Goal: Navigation & Orientation: Understand site structure

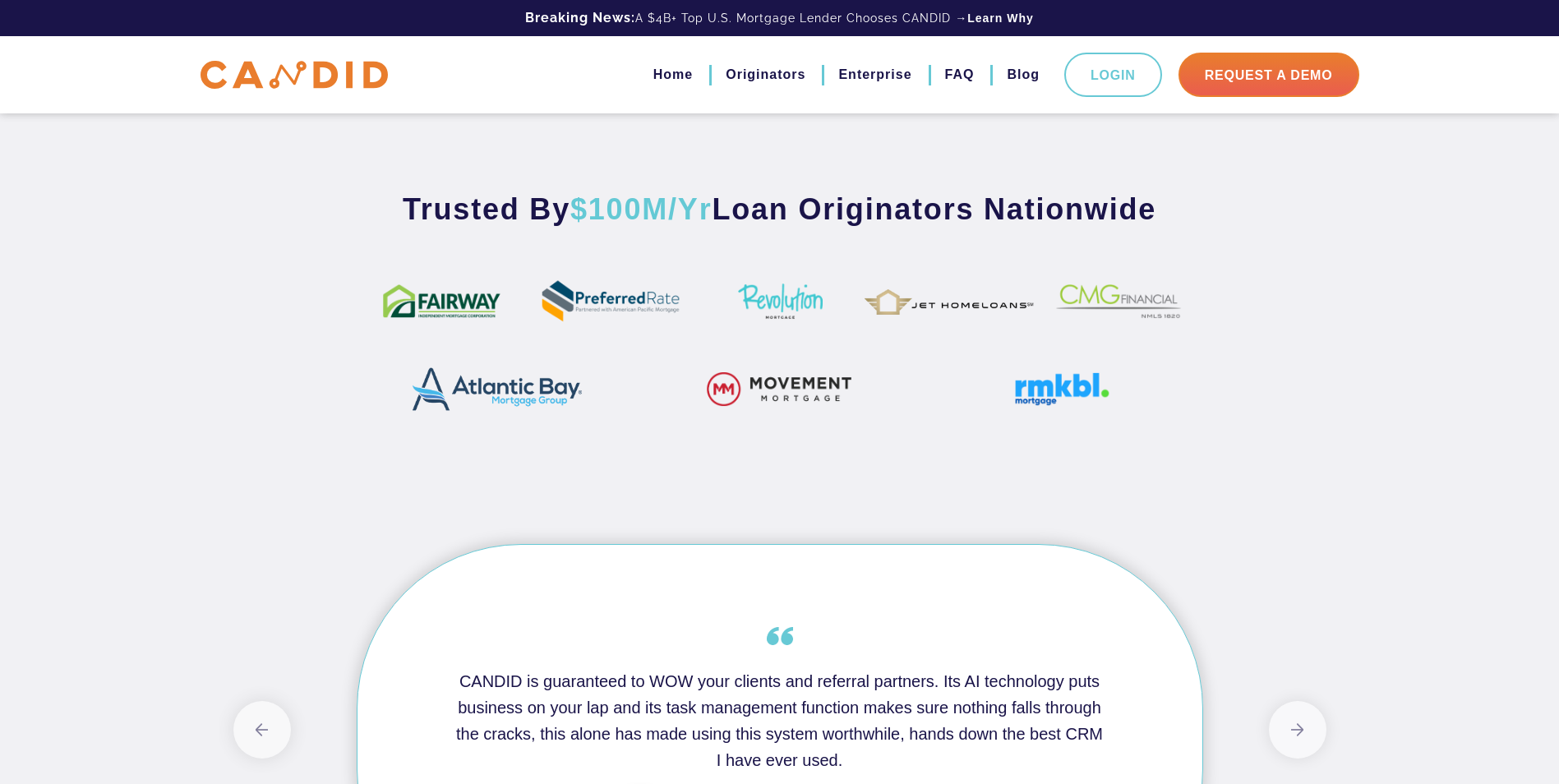
scroll to position [987, 0]
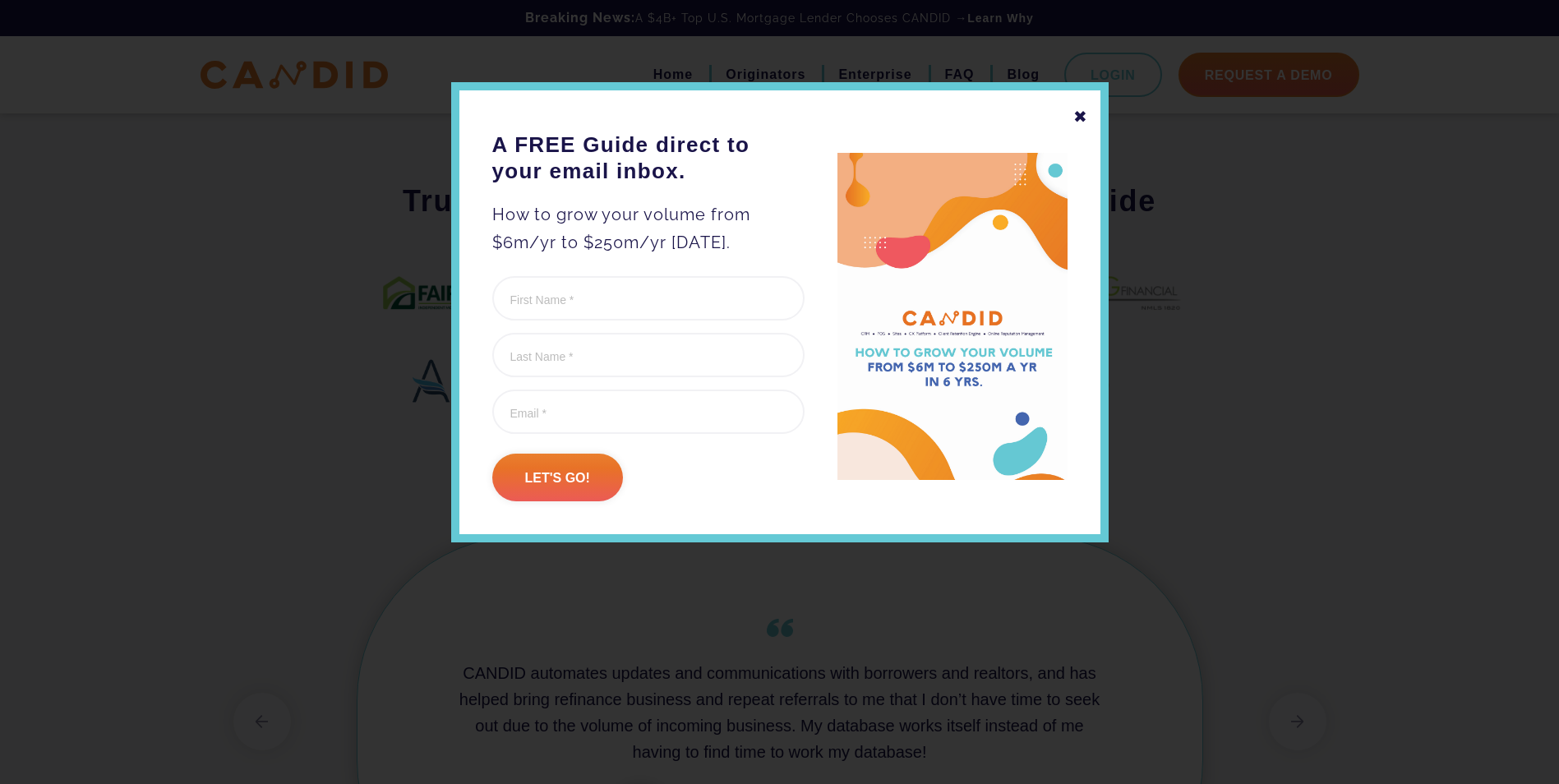
click at [1075, 120] on div "✖" at bounding box center [1081, 117] width 15 height 28
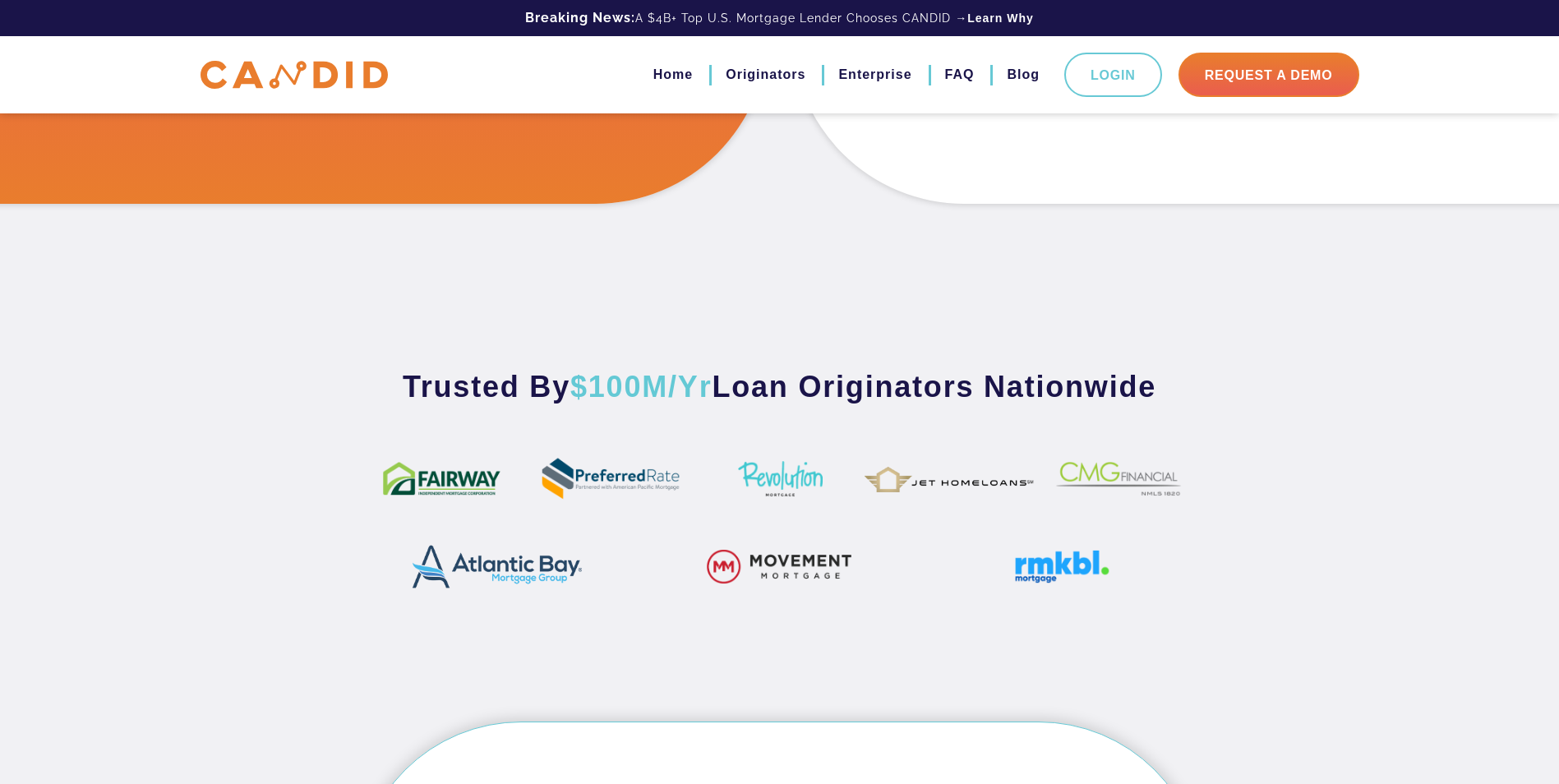
scroll to position [799, 0]
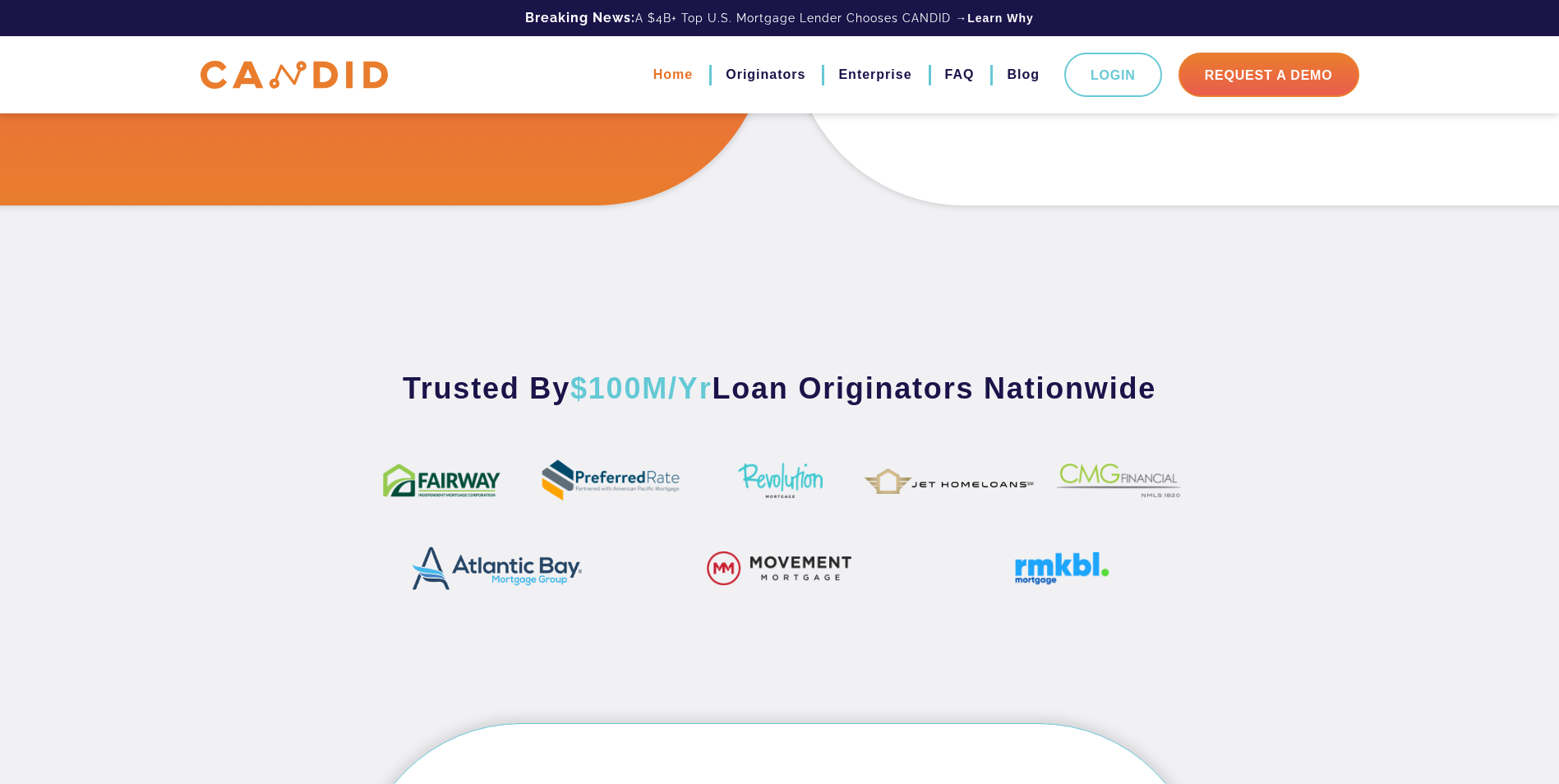
click at [679, 75] on link "Home" at bounding box center [674, 75] width 40 height 28
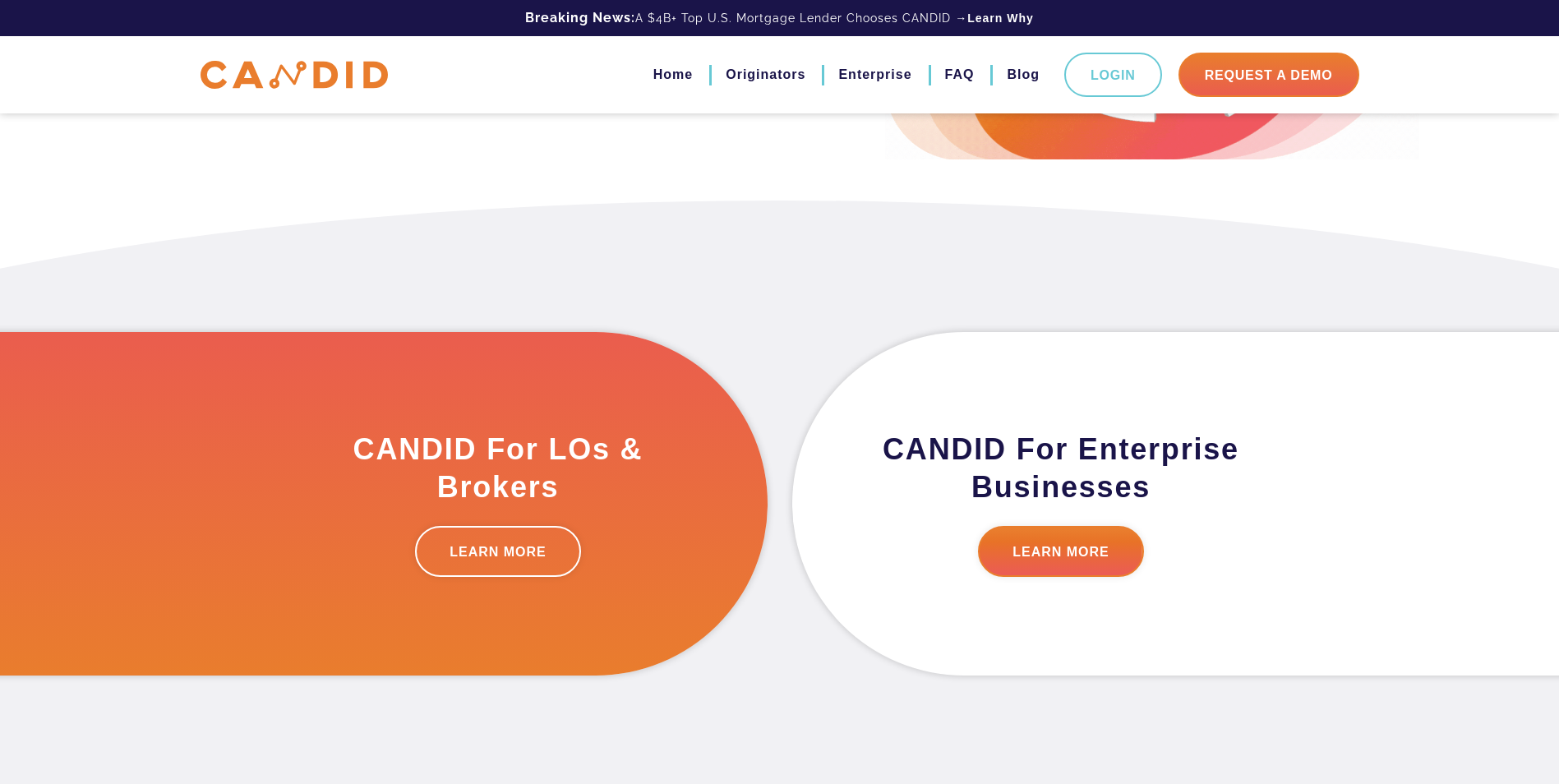
scroll to position [82, 0]
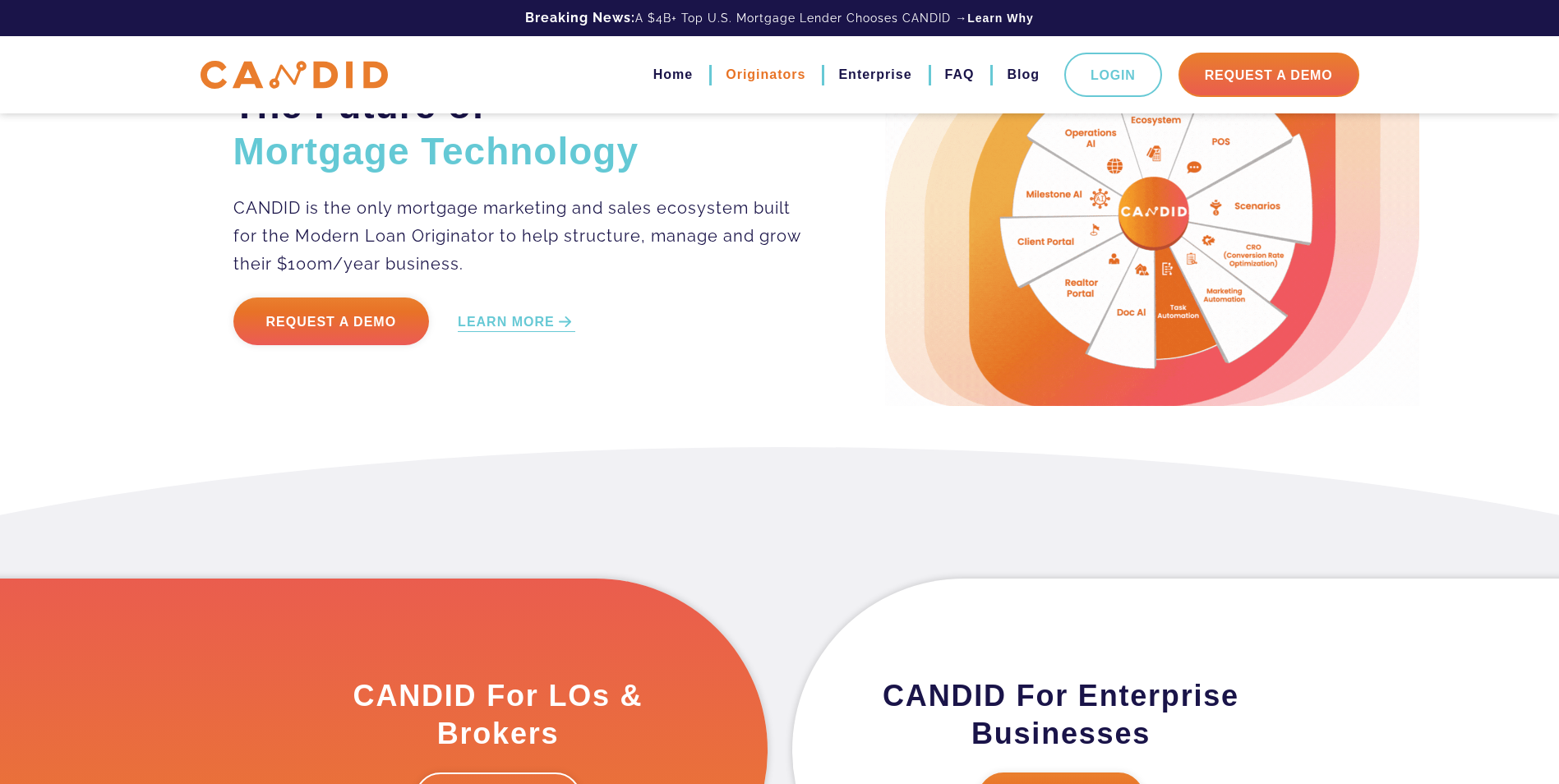
click at [759, 77] on link "Originators" at bounding box center [765, 75] width 80 height 28
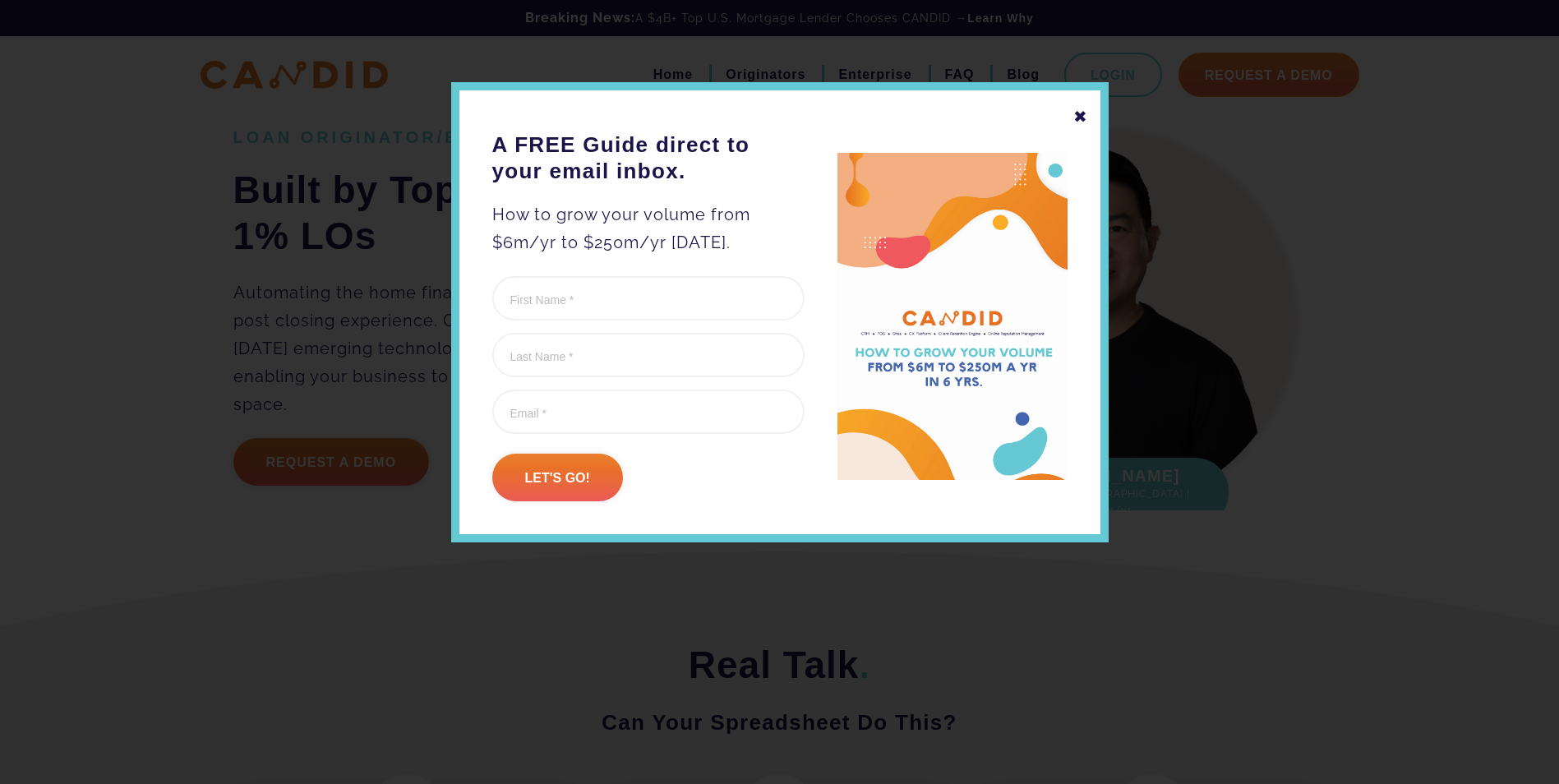
click at [1078, 116] on div "✖" at bounding box center [1081, 117] width 15 height 28
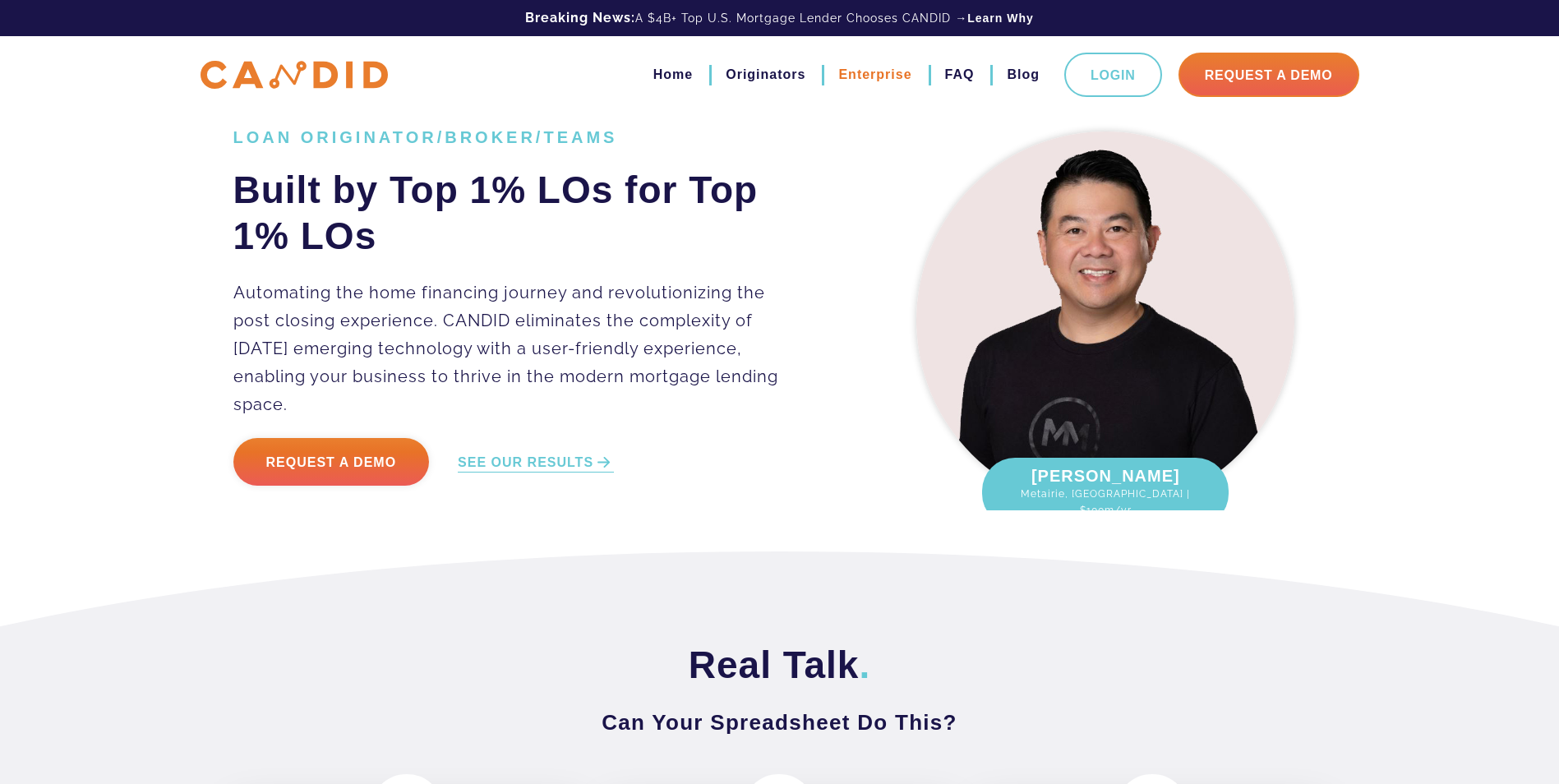
click at [870, 74] on link "Enterprise" at bounding box center [875, 75] width 73 height 28
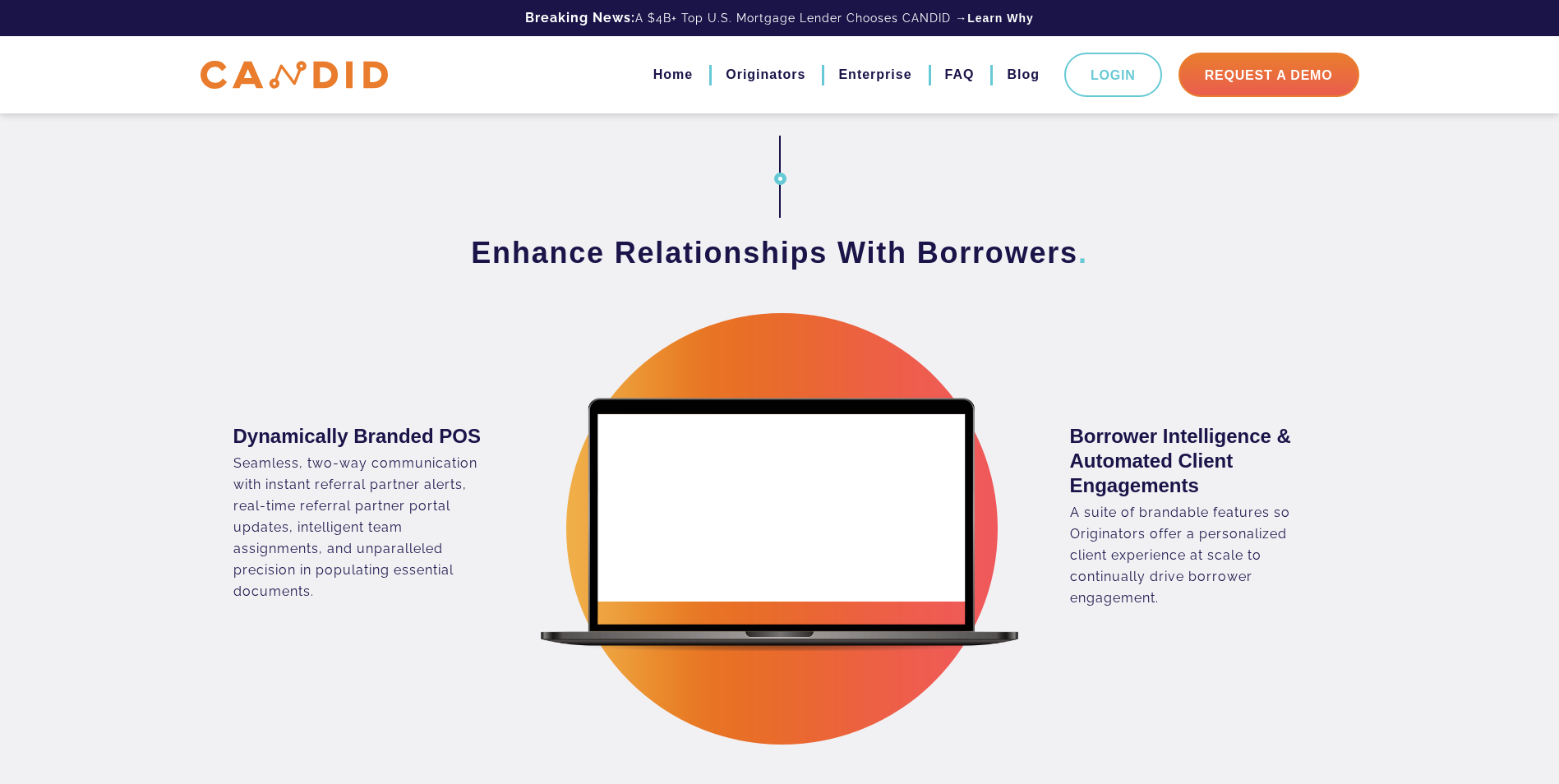
scroll to position [1315, 0]
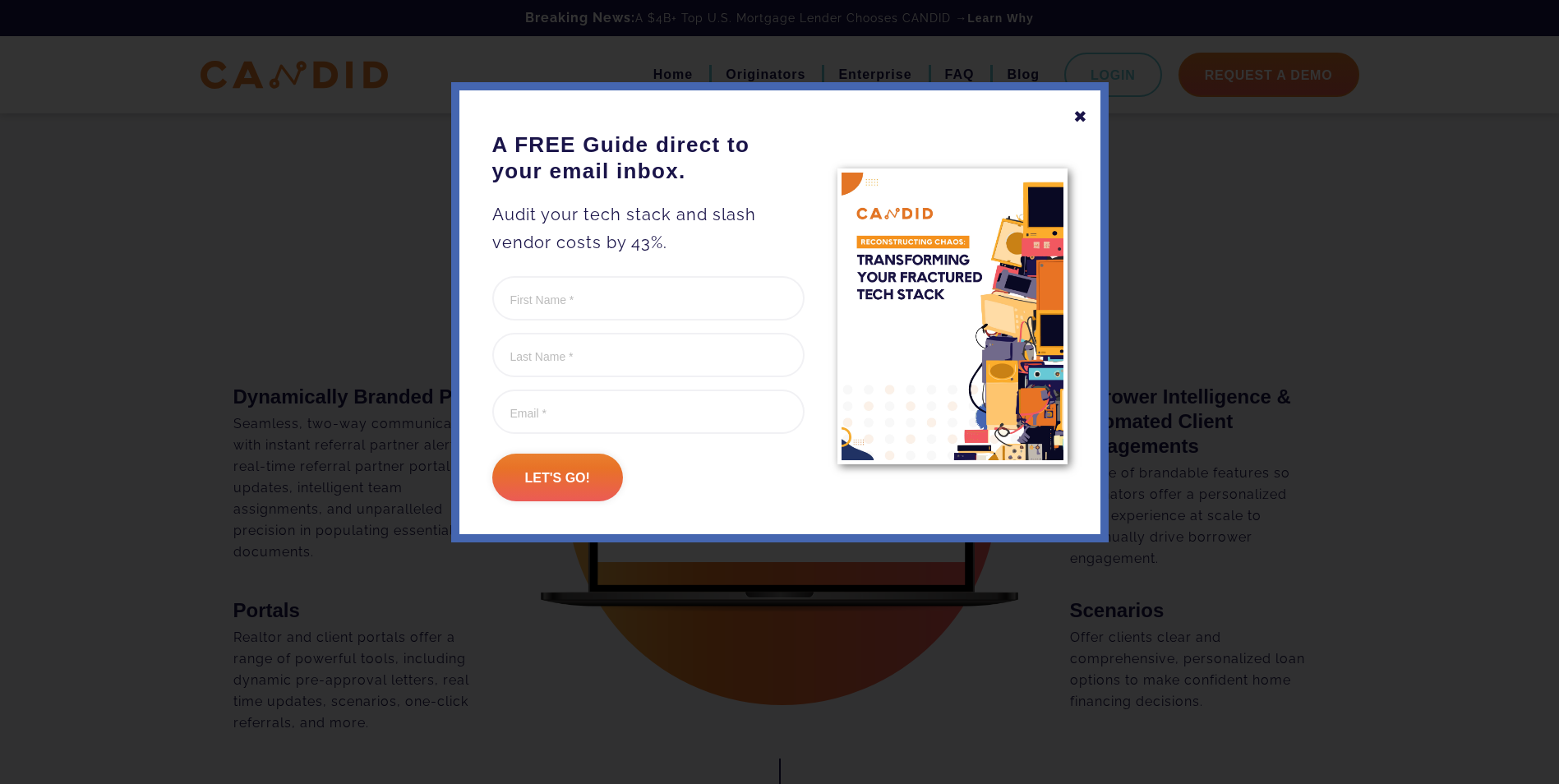
click at [1086, 118] on div "✖" at bounding box center [1081, 117] width 15 height 28
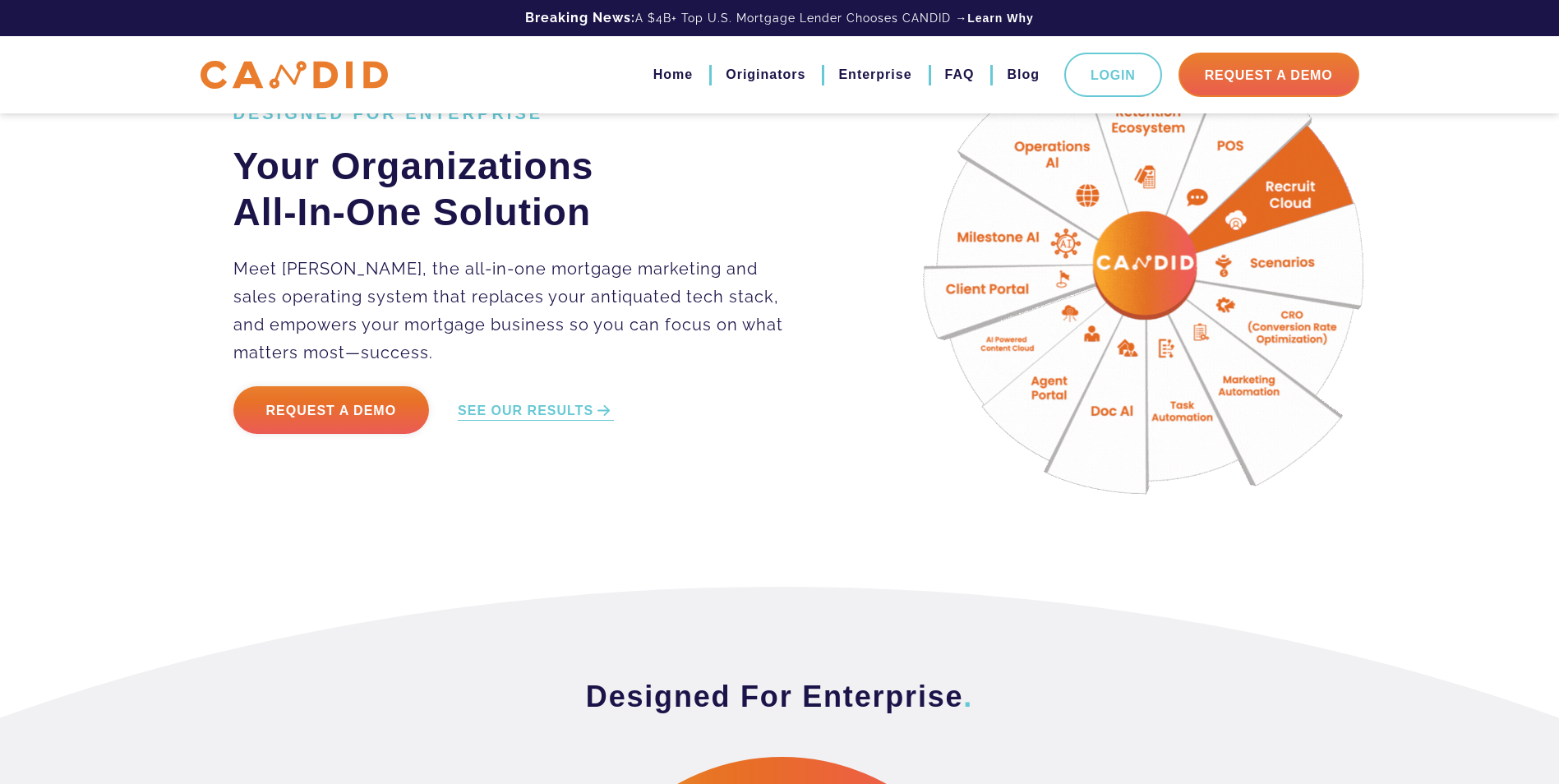
scroll to position [82, 0]
